Goal: Find specific page/section: Find specific page/section

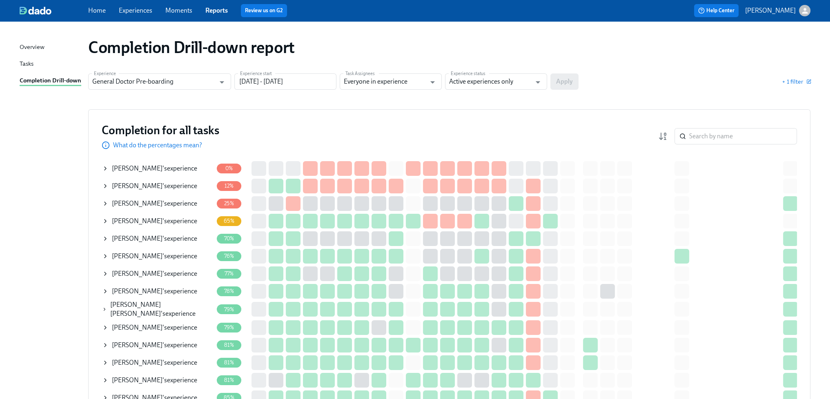
click at [135, 11] on link "Experiences" at bounding box center [135, 11] width 33 height 8
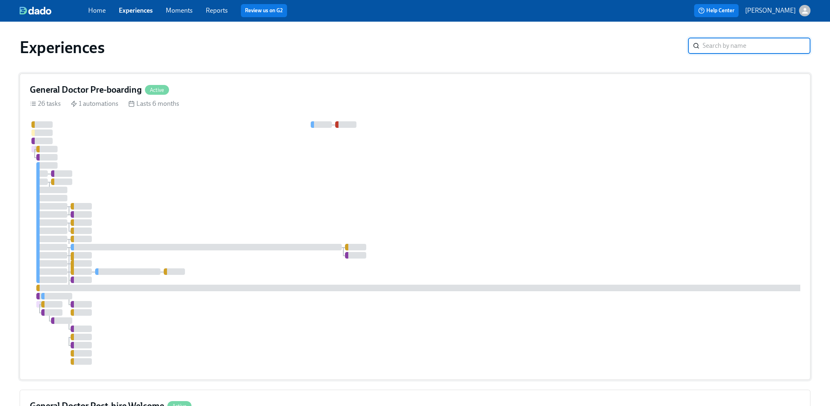
click at [382, 178] on div at bounding box center [493, 242] width 926 height 243
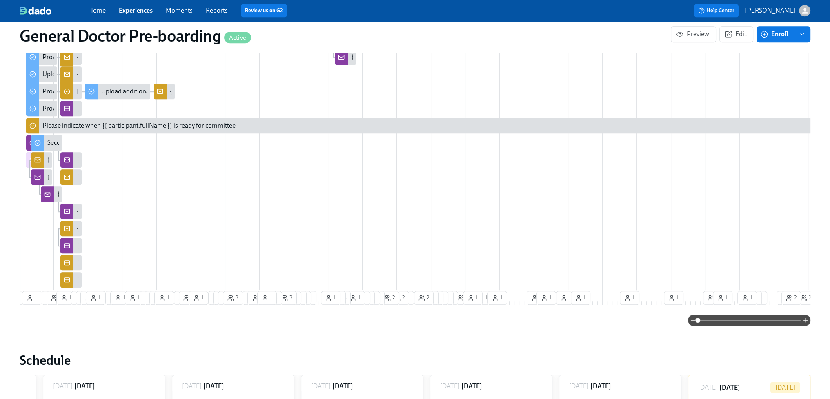
scroll to position [775, 0]
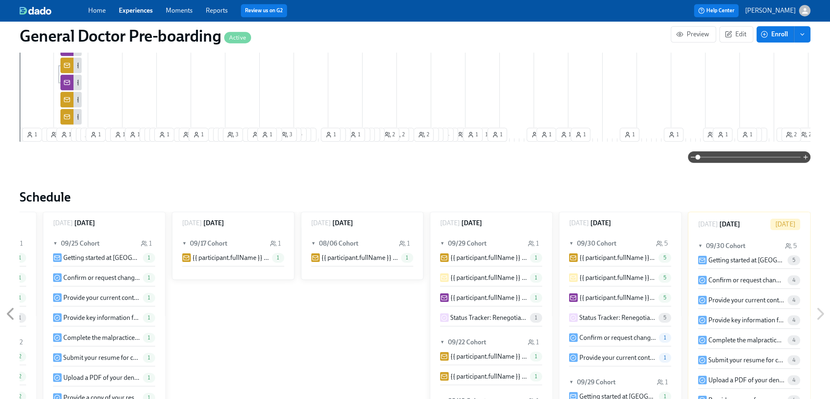
click at [400, 163] on div at bounding box center [415, 156] width 791 height 11
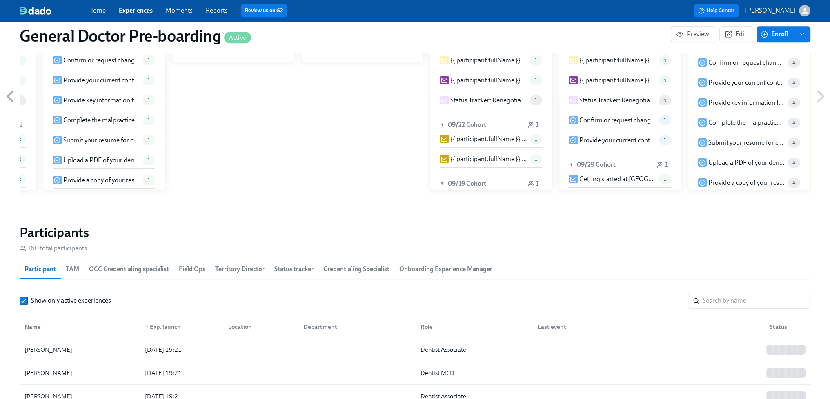
scroll to position [1143, 0]
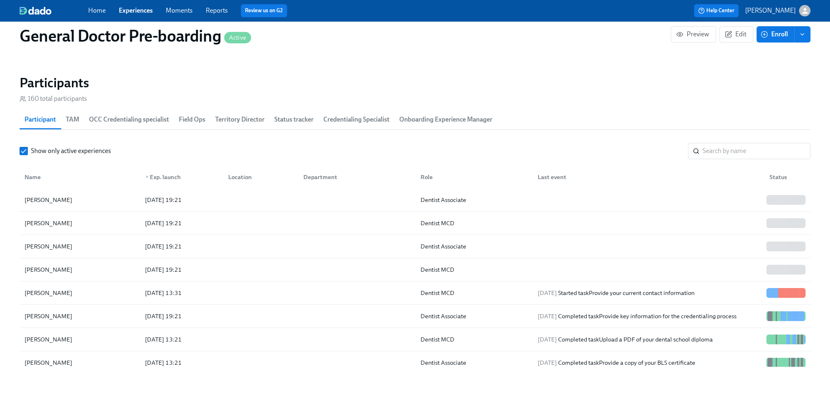
drag, startPoint x: 299, startPoint y: 90, endPoint x: 265, endPoint y: 73, distance: 37.6
